Goal: Find contact information: Find contact information

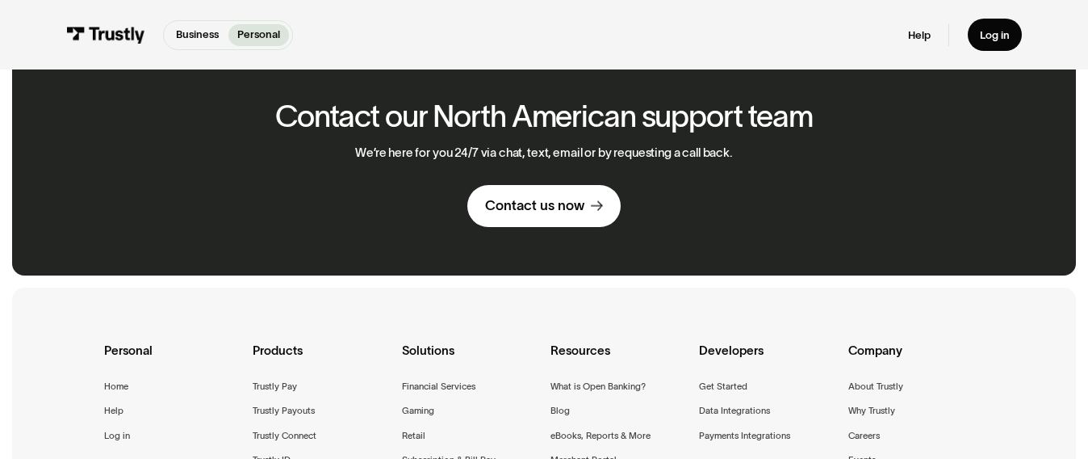
scroll to position [961, 0]
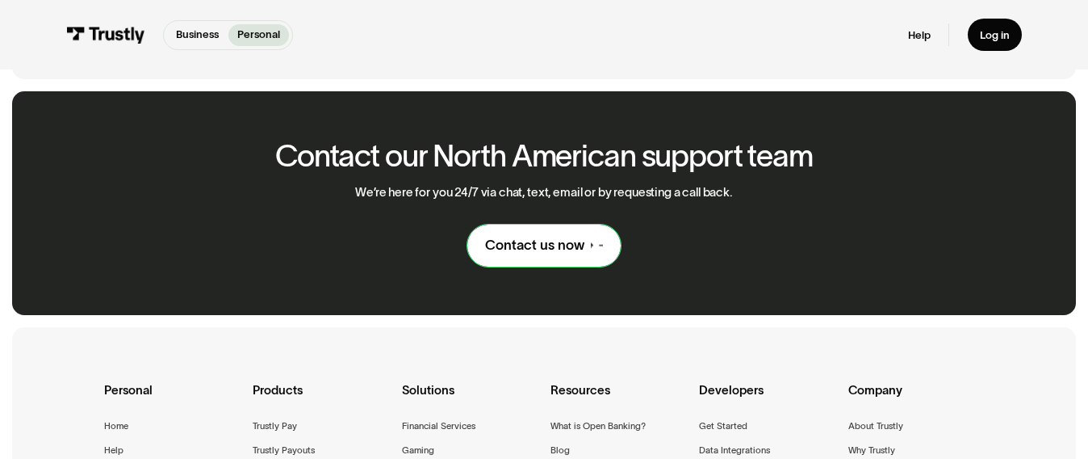
click at [546, 254] on link "Contact us now" at bounding box center [544, 245] width 154 height 42
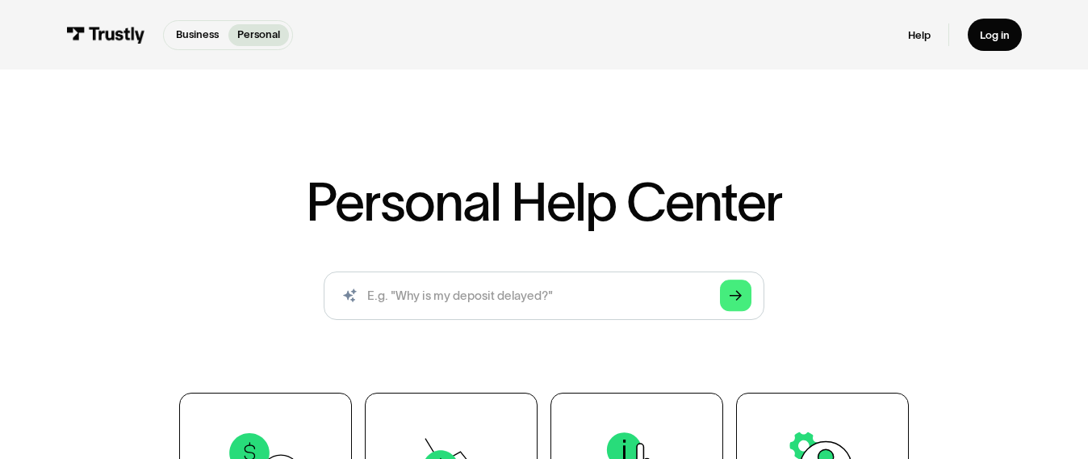
click at [267, 36] on p "Personal" at bounding box center [258, 35] width 43 height 16
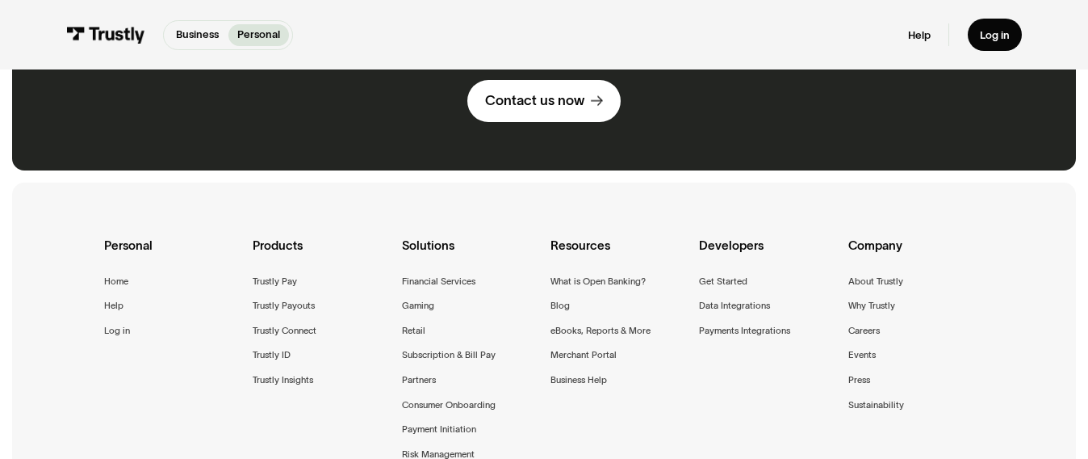
scroll to position [952, 0]
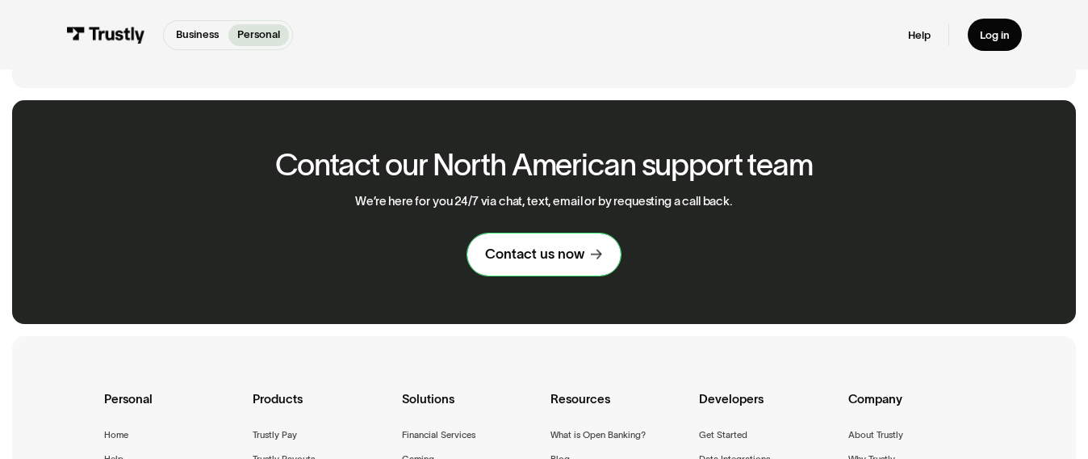
click at [559, 263] on link "Contact us now" at bounding box center [544, 254] width 154 height 42
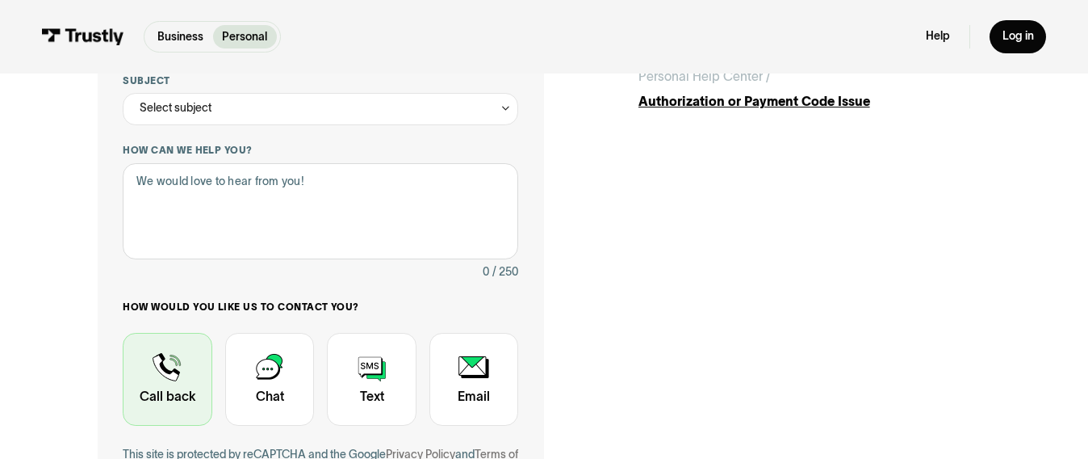
scroll to position [463, 0]
